Goal: Task Accomplishment & Management: Manage account settings

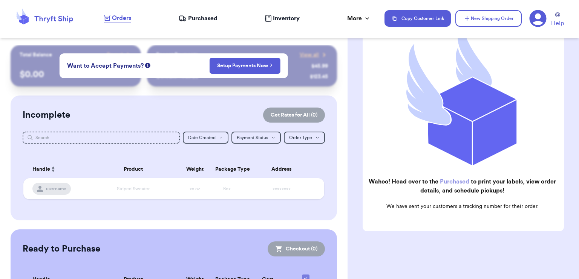
click at [209, 15] on span "Purchased" at bounding box center [202, 18] width 29 height 9
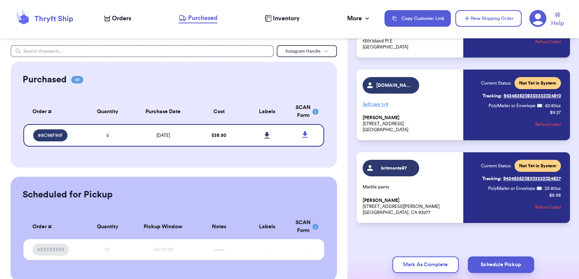
scroll to position [278, 0]
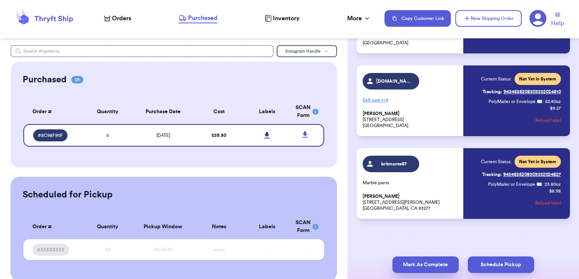
click at [436, 264] on button "Mark As Complete" at bounding box center [425, 265] width 66 height 17
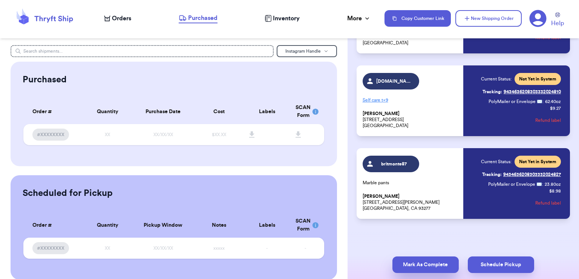
click at [416, 262] on button "Mark As Complete" at bounding box center [425, 265] width 66 height 17
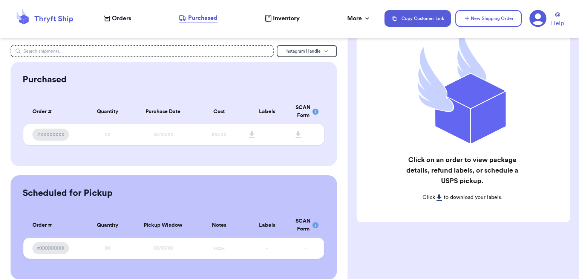
click at [277, 17] on span "Inventory" at bounding box center [286, 18] width 27 height 9
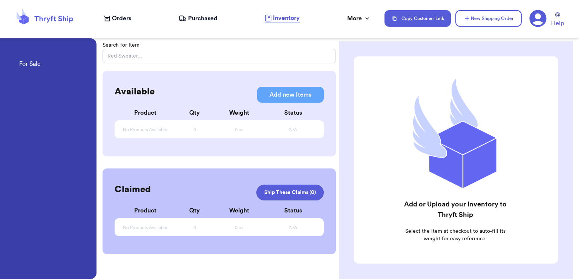
click at [213, 17] on span "Purchased" at bounding box center [202, 18] width 29 height 9
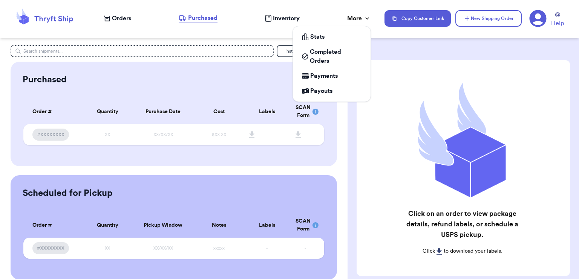
click at [349, 17] on div "More" at bounding box center [359, 18] width 24 height 9
click at [321, 59] on span "Completed Orders" at bounding box center [336, 56] width 52 height 18
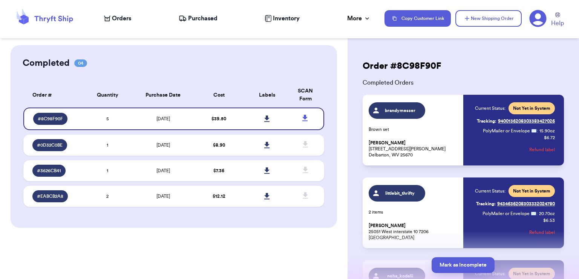
click at [271, 69] on div "Completed 04" at bounding box center [174, 63] width 302 height 12
click at [536, 21] on icon at bounding box center [537, 18] width 17 height 17
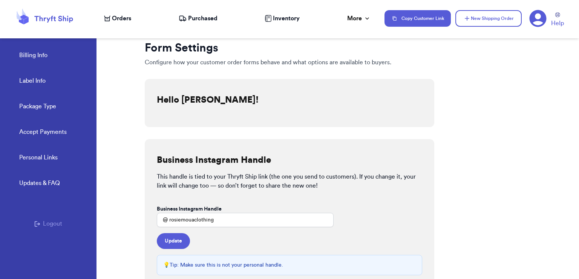
scroll to position [26, 0]
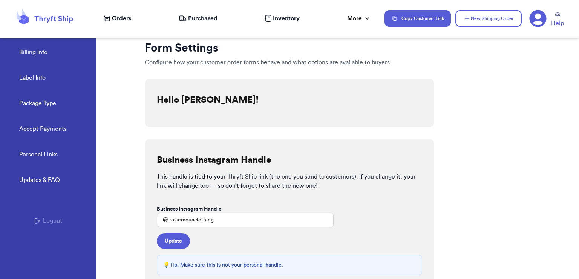
click at [42, 220] on button "Logout" at bounding box center [48, 221] width 28 height 9
